Goal: Complete application form

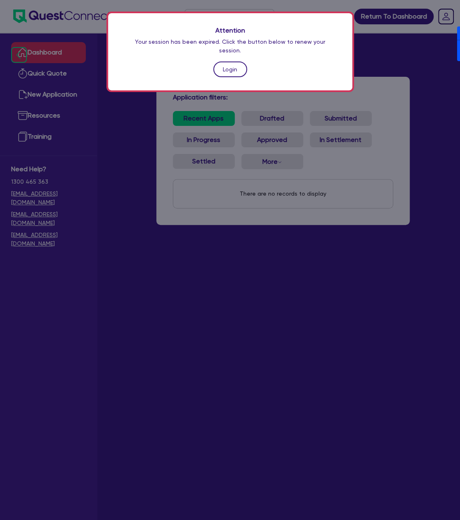
click at [222, 63] on link "Login" at bounding box center [230, 70] width 34 height 16
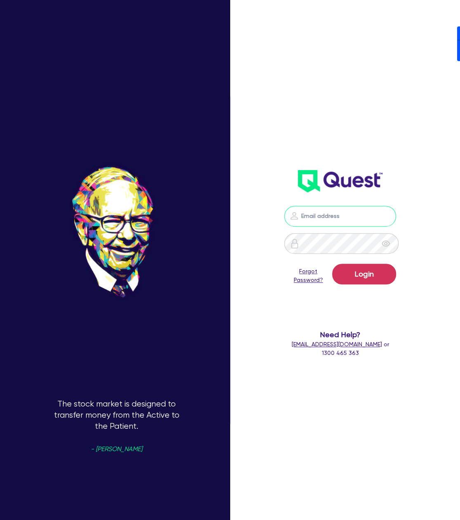
click at [347, 216] on input "email" at bounding box center [340, 216] width 112 height 21
click at [0, 520] on nordpass-portal at bounding box center [0, 520] width 0 height 0
type input "[PERSON_NAME][EMAIL_ADDRESS][DOMAIN_NAME]"
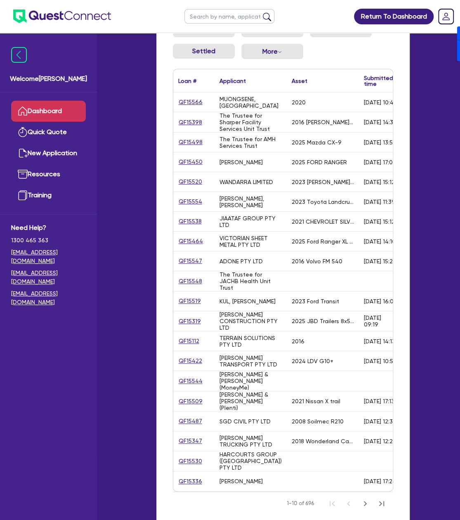
scroll to position [139, 0]
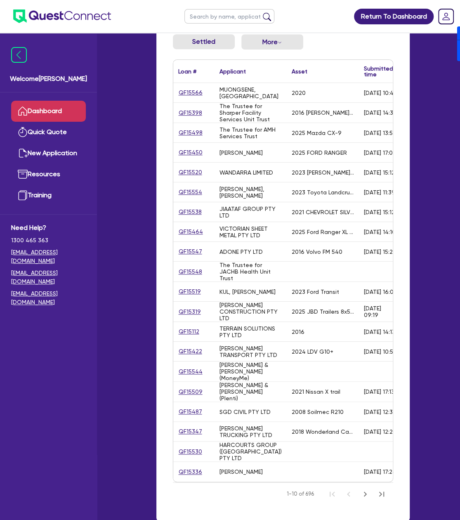
drag, startPoint x: 207, startPoint y: 394, endPoint x: 276, endPoint y: 402, distance: 69.5
click at [276, 402] on div "QF15509 [PERSON_NAME] & [PERSON_NAME] (Plenti) 2021 Nissan X trail [DATE] 17:13…" at bounding box center [366, 392] width 387 height 20
click at [302, 395] on div "2021 Nissan X trail" at bounding box center [316, 392] width 49 height 7
click at [187, 394] on link "QF15509" at bounding box center [190, 391] width 25 height 9
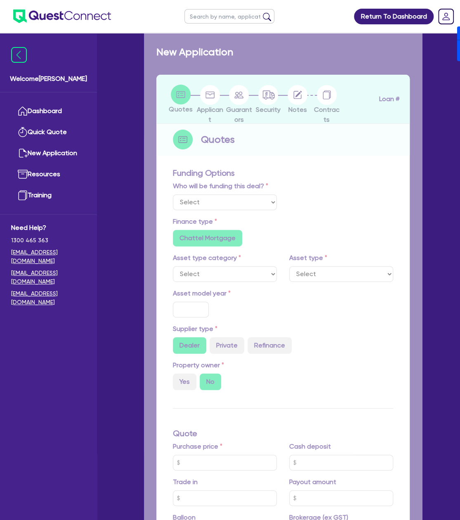
select select "Other"
select select "CARS_AND_LIGHT_TRUCKS"
type input "2021"
radio input "true"
type input "32,000"
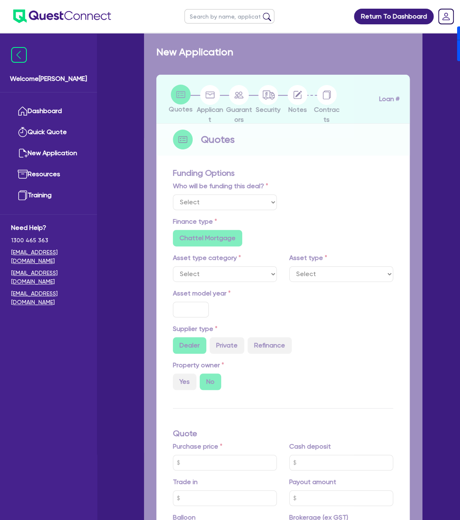
type input "17.95"
radio input "false"
type input "2,272.73"
radio input "true"
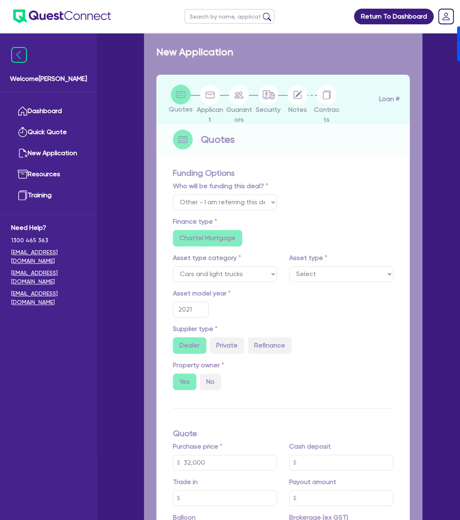
select select "PASSENGER_VEHICLES"
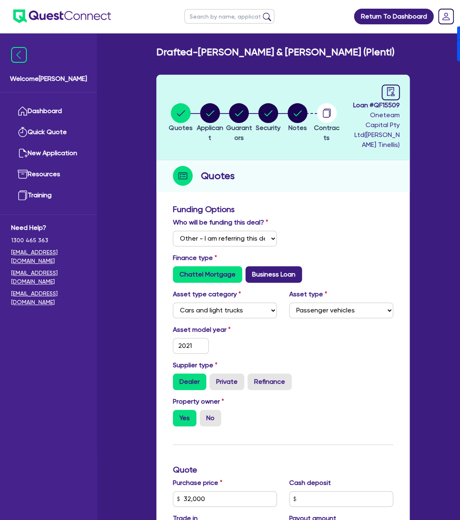
click at [257, 270] on label "Business Loan" at bounding box center [274, 274] width 57 height 17
click at [251, 270] on input "Business Loan" at bounding box center [248, 268] width 5 height 5
radio input "true"
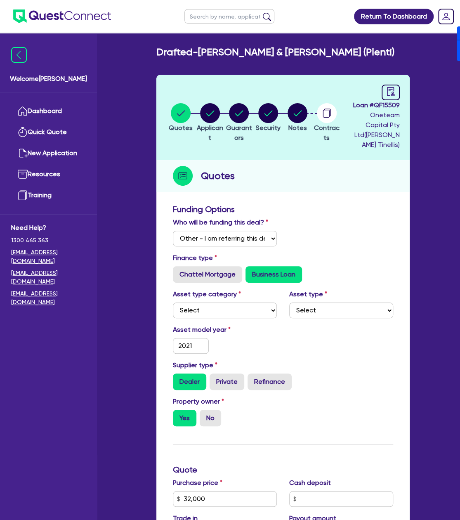
type input "32,000"
type input "2,272.73"
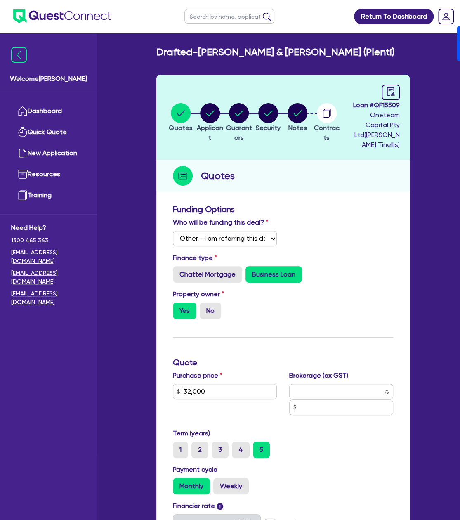
type input "32,000"
type input "2,272.73"
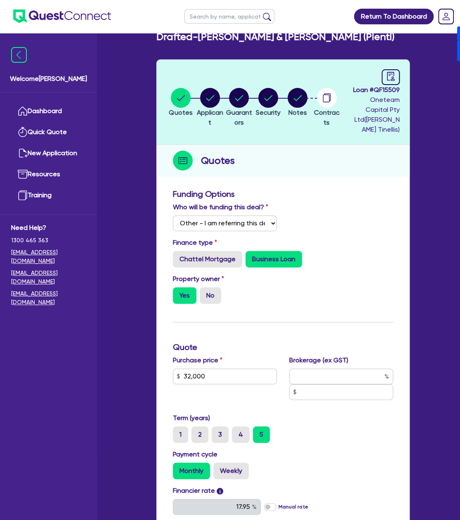
scroll to position [382, 0]
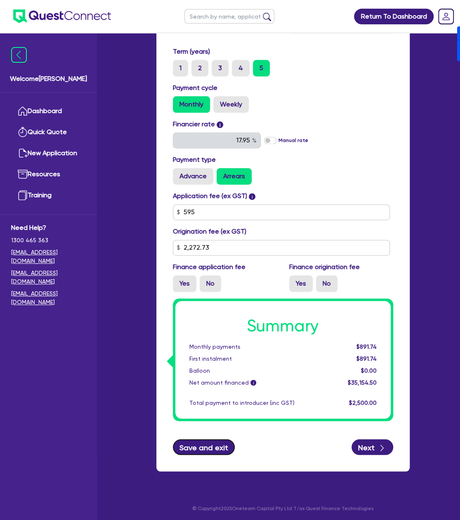
click at [208, 444] on button "Save and exit" at bounding box center [204, 447] width 62 height 16
type input "32,000"
type input "2,272.73"
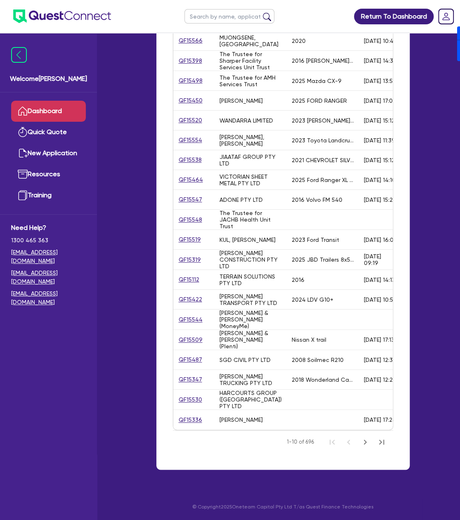
scroll to position [201, 0]
click at [185, 335] on div "QF15509" at bounding box center [193, 339] width 31 height 9
click at [185, 335] on link "QF15509" at bounding box center [190, 339] width 25 height 9
select select "Other"
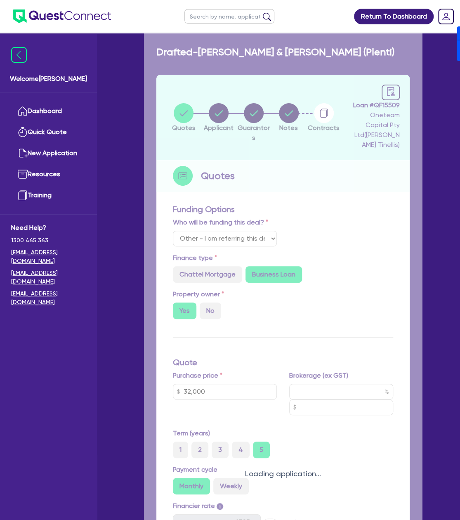
type input "32,000"
type input "2,272.73"
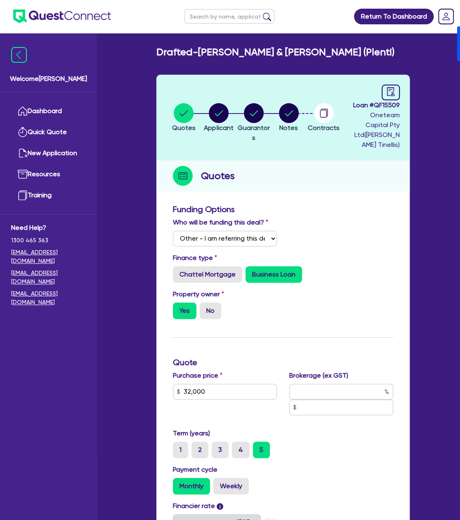
click at [391, 110] on span "Loan # QF15509" at bounding box center [376, 105] width 47 height 10
copy span "QF15509"
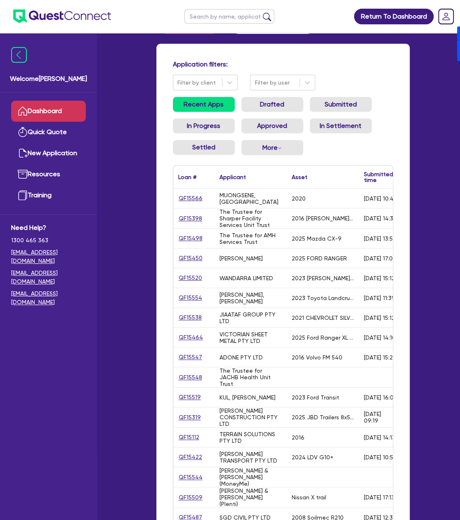
scroll to position [81, 0]
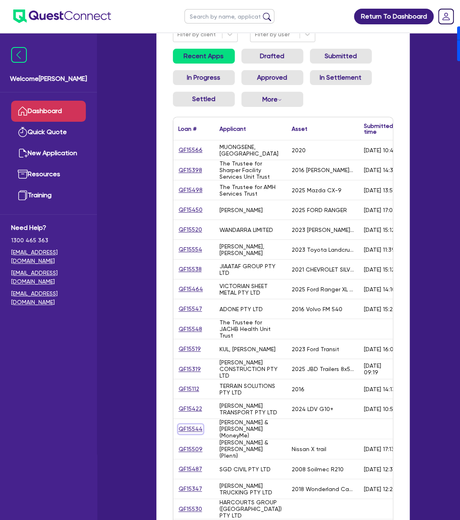
click at [193, 430] on link "QF15544" at bounding box center [190, 428] width 25 height 9
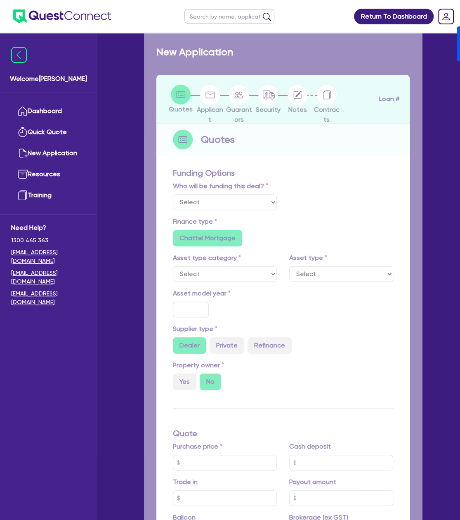
select select "Other"
radio input "false"
type input "35,000"
type input "17.95"
type input "1,990"
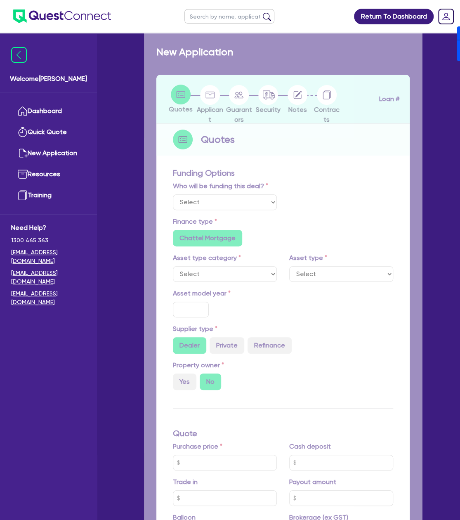
radio input "true"
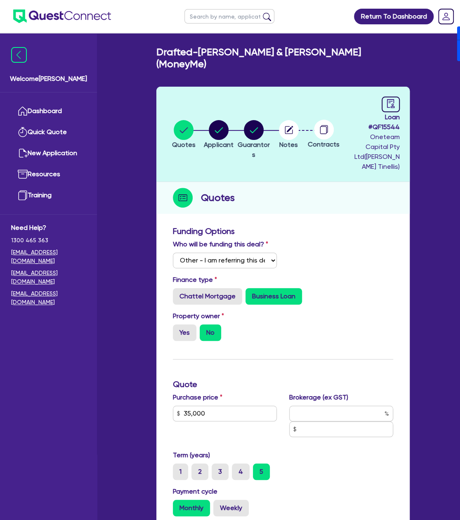
click at [392, 125] on span "Loan # QF15544" at bounding box center [376, 122] width 47 height 20
copy span "QF15544"
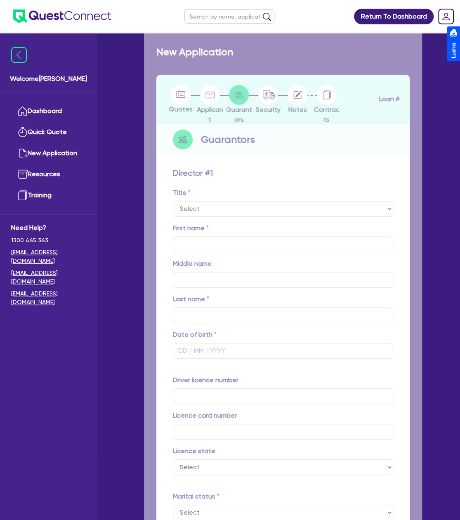
select select "MR"
type input "0"
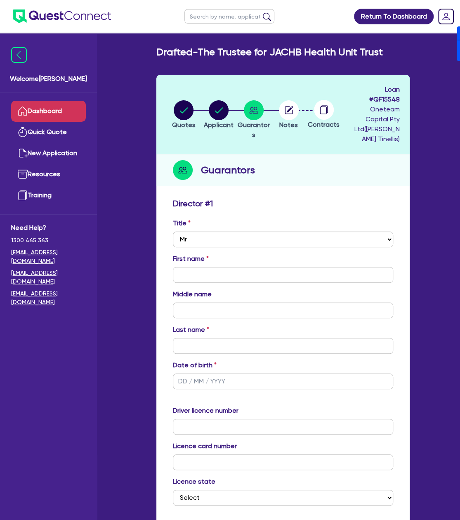
click at [63, 109] on link "Dashboard" at bounding box center [48, 111] width 75 height 21
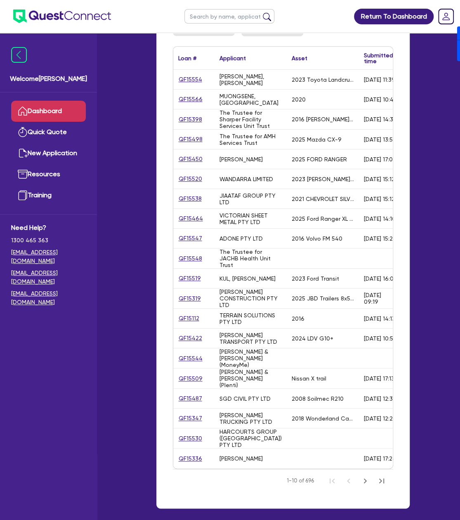
scroll to position [164, 0]
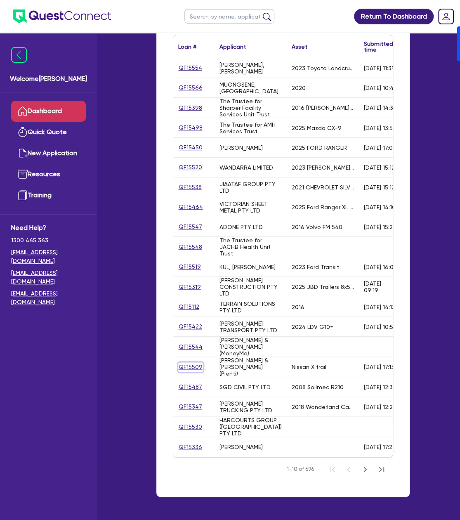
click at [187, 367] on link "QF15509" at bounding box center [190, 367] width 25 height 9
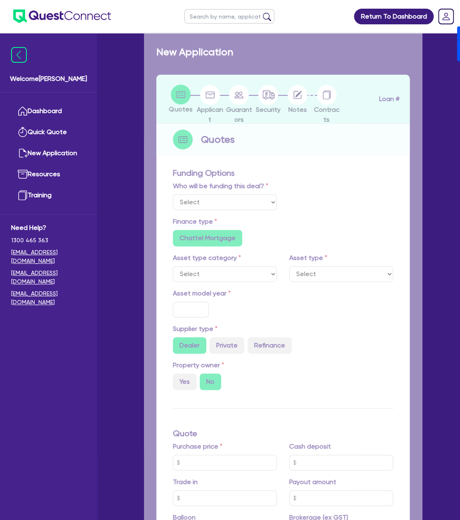
select select "Other"
radio input "false"
radio input "true"
type input "32,000"
type input "17.95"
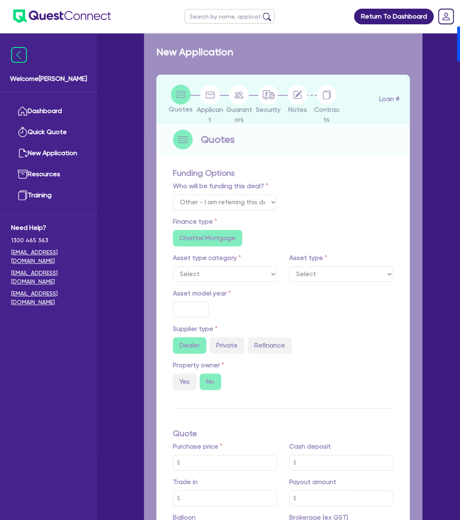
radio input "false"
type input "2,272.73"
radio input "true"
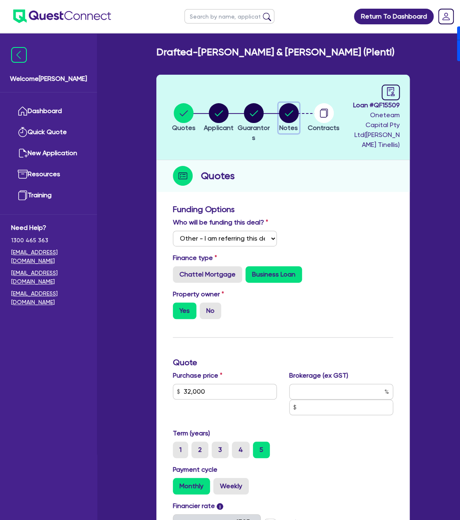
click at [292, 111] on icon "button" at bounding box center [289, 113] width 8 height 6
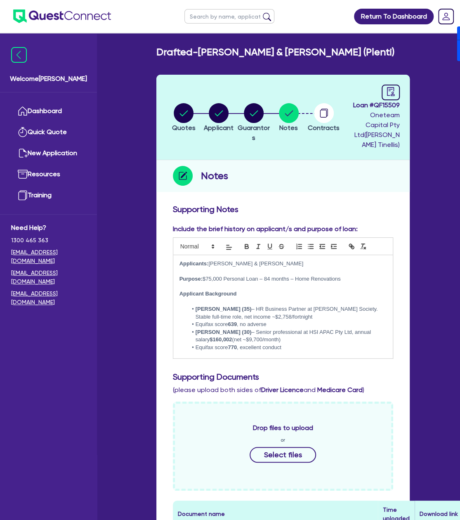
click at [209, 279] on p "Purpose: $75,000 Personal Loan – 84 months – Home Renovations" at bounding box center [283, 278] width 207 height 7
click at [297, 332] on li "Margarita Nurullina (30) – Senior professional at HSI APAC Pty Ltd, annual sala…" at bounding box center [286, 336] width 199 height 15
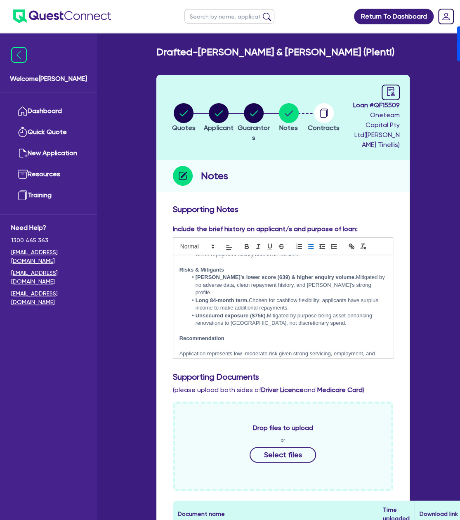
scroll to position [265, 0]
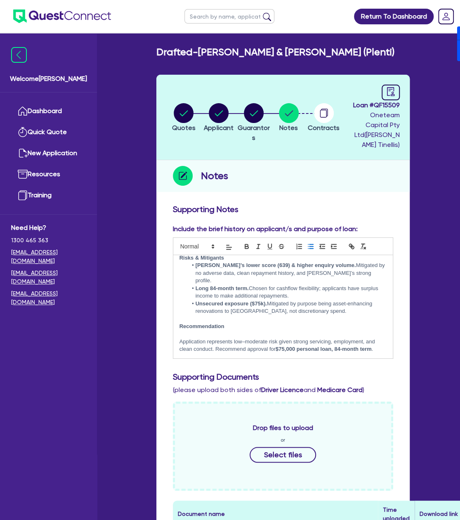
click at [258, 302] on strong "Unsecured exposure ($75k)." at bounding box center [230, 304] width 71 height 6
click at [331, 304] on li "Unsecured exposure ($35k). Mitigated by purpose being asset-enhancing renovatio…" at bounding box center [286, 307] width 199 height 15
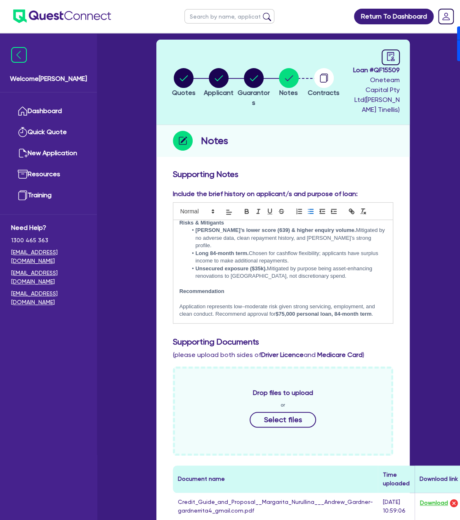
scroll to position [50, 0]
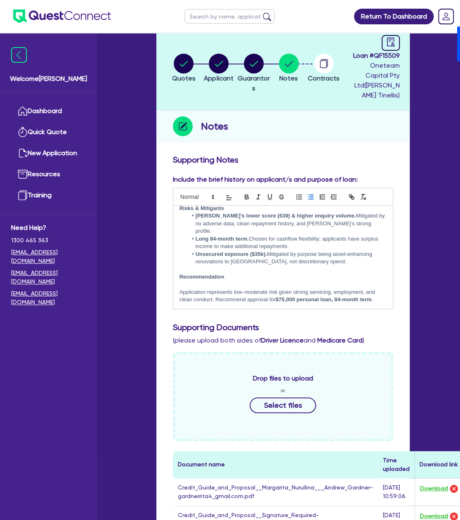
click at [282, 299] on strong "$75,000 personal loan, 84-month term" at bounding box center [324, 299] width 96 height 6
click at [377, 281] on p at bounding box center [283, 284] width 207 height 7
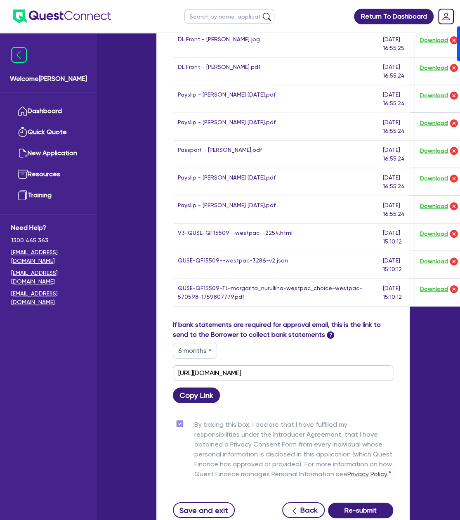
scroll to position [948, 0]
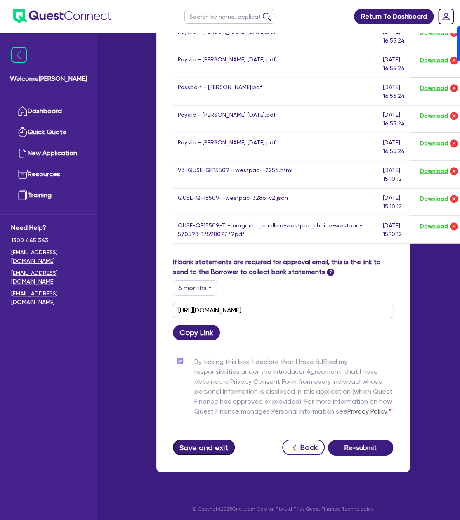
click at [205, 445] on button "Save and exit" at bounding box center [204, 448] width 62 height 16
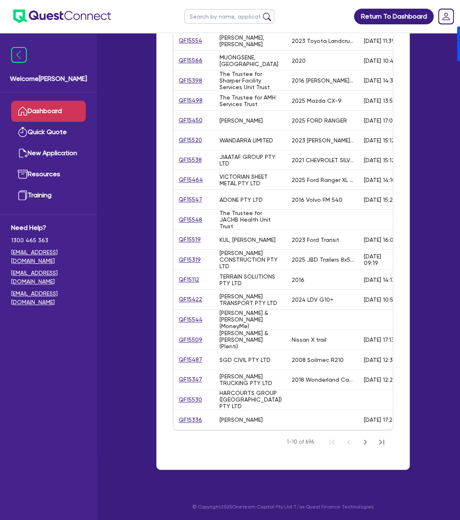
scroll to position [201, 0]
click at [193, 336] on link "QF15509" at bounding box center [190, 339] width 25 height 9
select select "Other"
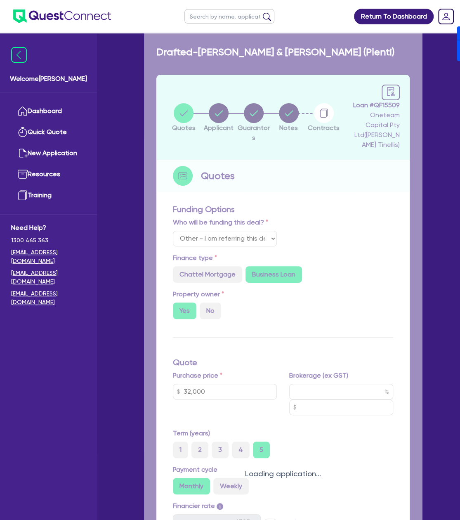
type input "32,000"
type input "2,272.73"
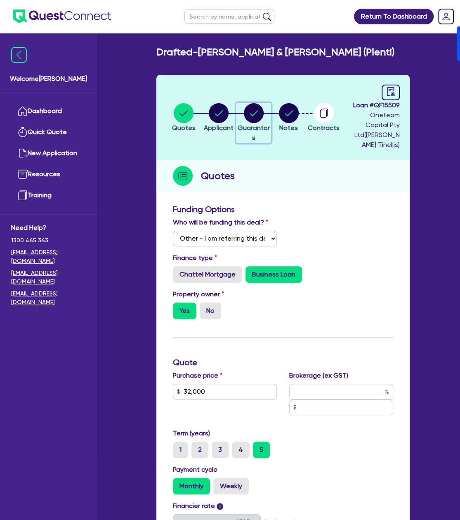
click at [261, 108] on circle "button" at bounding box center [254, 113] width 20 height 20
select select "MRS"
select select "NSW"
select select "MARRIED"
select select "PROPERTY"
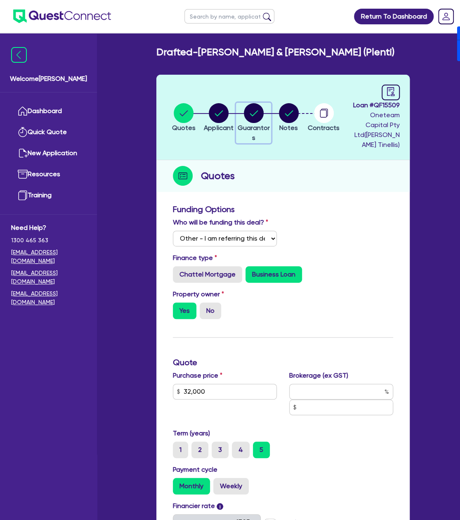
select select "HOUSEHOLD_PERSONAL"
select select "VEHICLE"
select select "CASH"
select select "MORTGAGE"
select select "VEHICLE_LOAN"
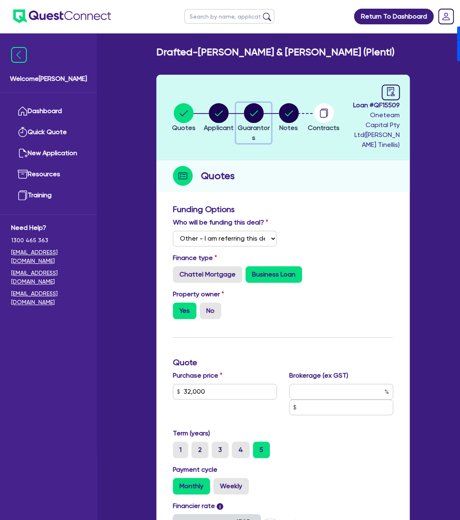
select select "OTHER"
select select "MR"
select select "NSW"
select select "MARRIED"
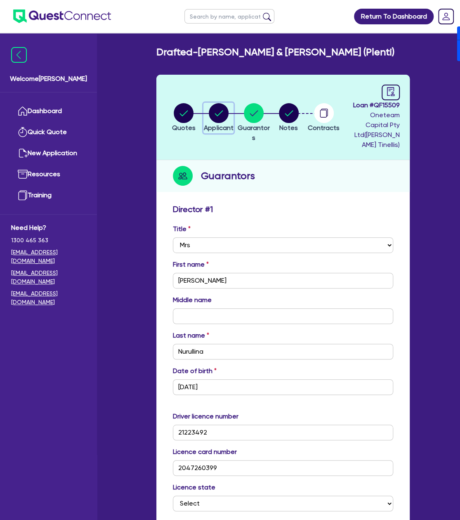
click at [217, 121] on circle "button" at bounding box center [219, 113] width 20 height 20
select select "SOLE_TRADER"
select select "ACCOMODATION_FOOD"
select select "HOTELS"
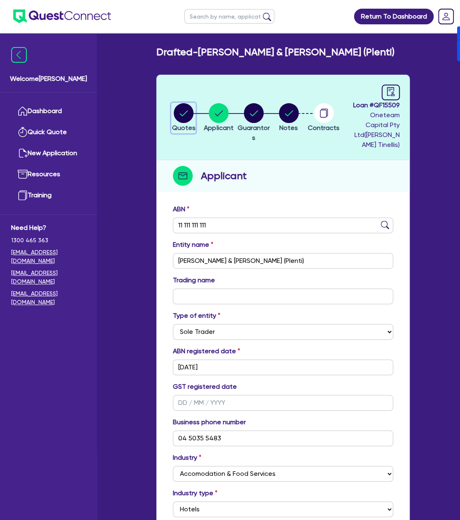
click at [184, 118] on circle "button" at bounding box center [184, 113] width 20 height 20
select select "Other"
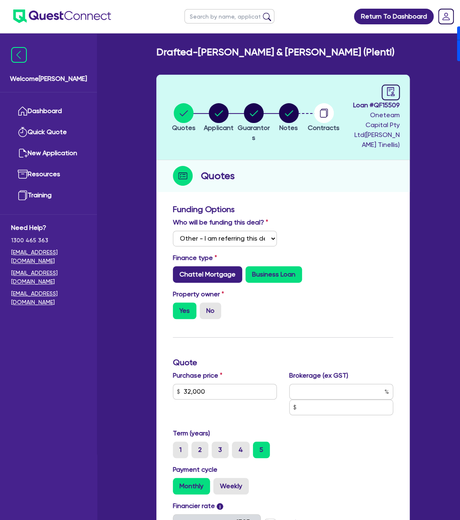
click at [223, 282] on label "Chattel Mortgage" at bounding box center [207, 274] width 69 height 17
click at [178, 272] on input "Chattel Mortgage" at bounding box center [175, 268] width 5 height 5
radio input "true"
type input "32,000"
type input "2,272.73"
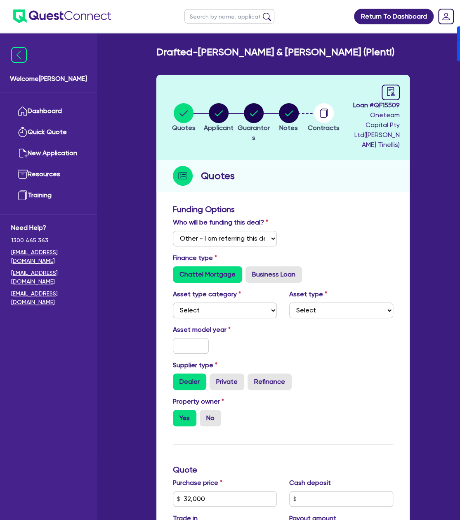
type input "32,000"
type input "2,272.73"
click at [294, 108] on circle "button" at bounding box center [289, 113] width 20 height 20
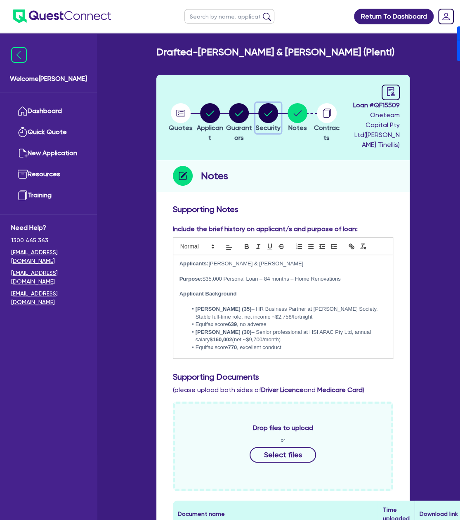
click at [274, 116] on circle "button" at bounding box center [268, 113] width 20 height 20
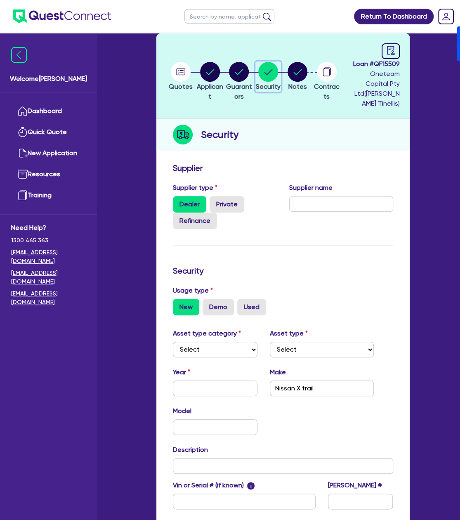
scroll to position [40, 0]
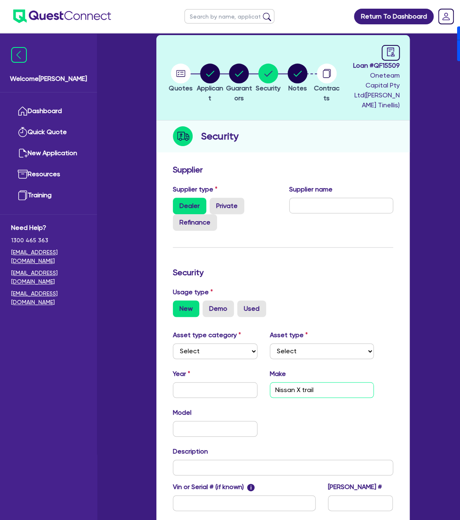
click at [332, 389] on input "Nissan X trail" at bounding box center [322, 390] width 104 height 16
click at [330, 268] on h3 "Security" at bounding box center [283, 273] width 220 height 10
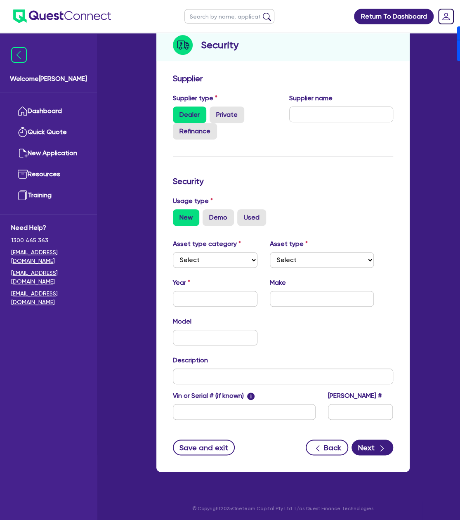
scroll to position [0, 0]
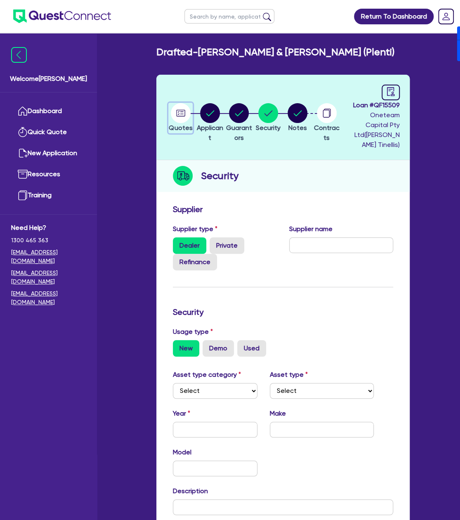
click at [178, 119] on circle "button" at bounding box center [181, 113] width 20 height 20
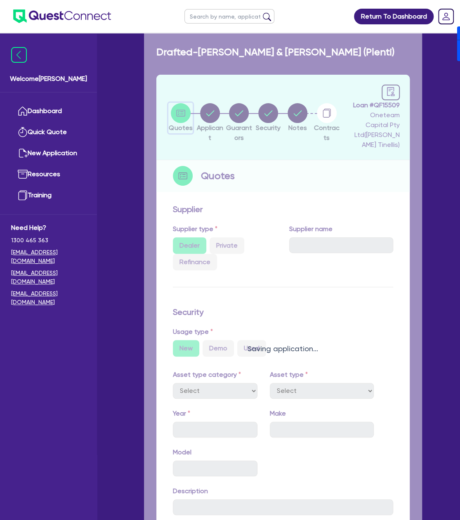
select select "Other"
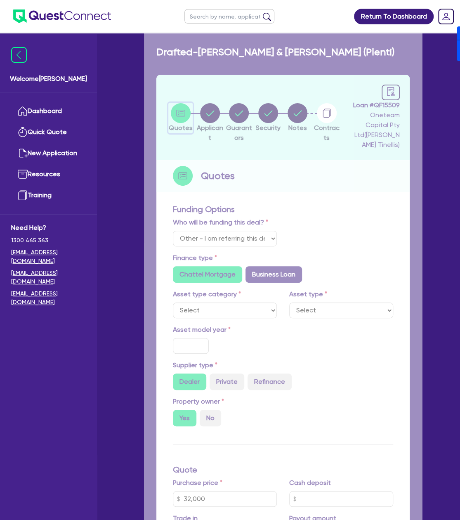
type input "32,000"
type input "2,272.73"
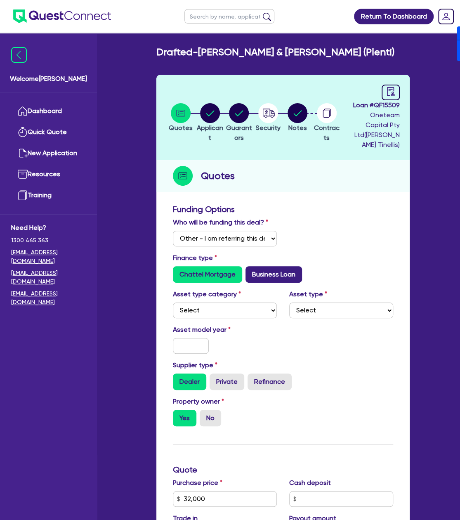
click at [271, 273] on label "Business Loan" at bounding box center [274, 274] width 57 height 17
click at [251, 272] on input "Business Loan" at bounding box center [248, 268] width 5 height 5
radio input "true"
type input "32,000"
type input "2,272.73"
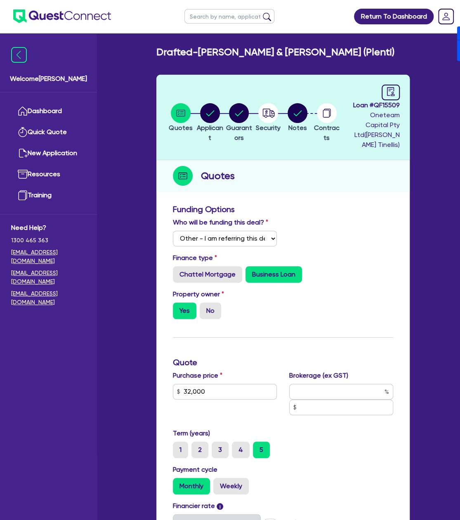
type input "32,000"
type input "17.95"
type input "2,272.73"
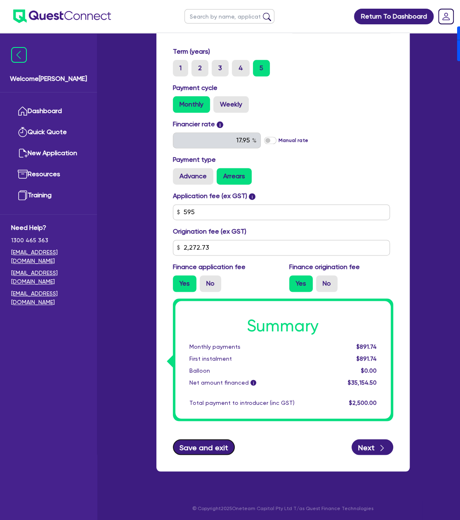
click at [199, 445] on button "Save and exit" at bounding box center [204, 447] width 62 height 16
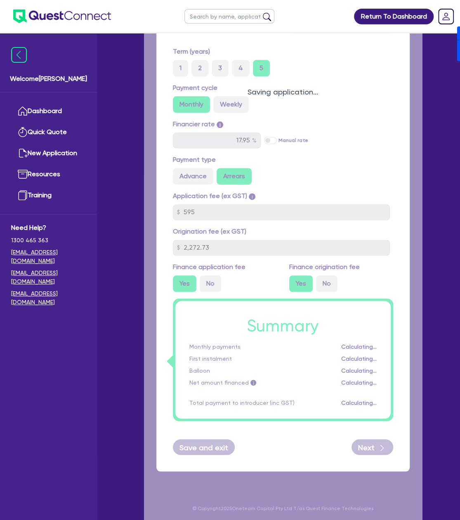
type input "32,000"
type input "2,272.73"
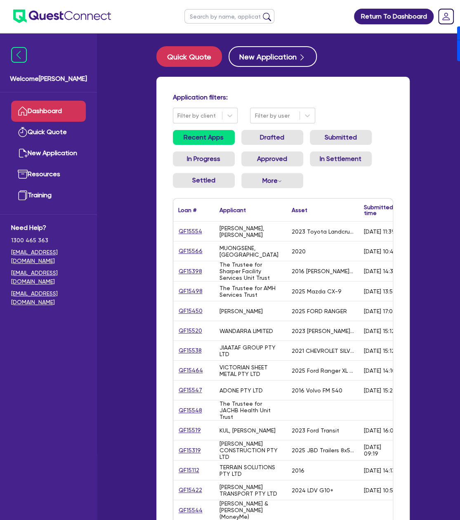
click at [59, 106] on link "Dashboard" at bounding box center [48, 111] width 75 height 21
